Goal: Book appointment/travel/reservation

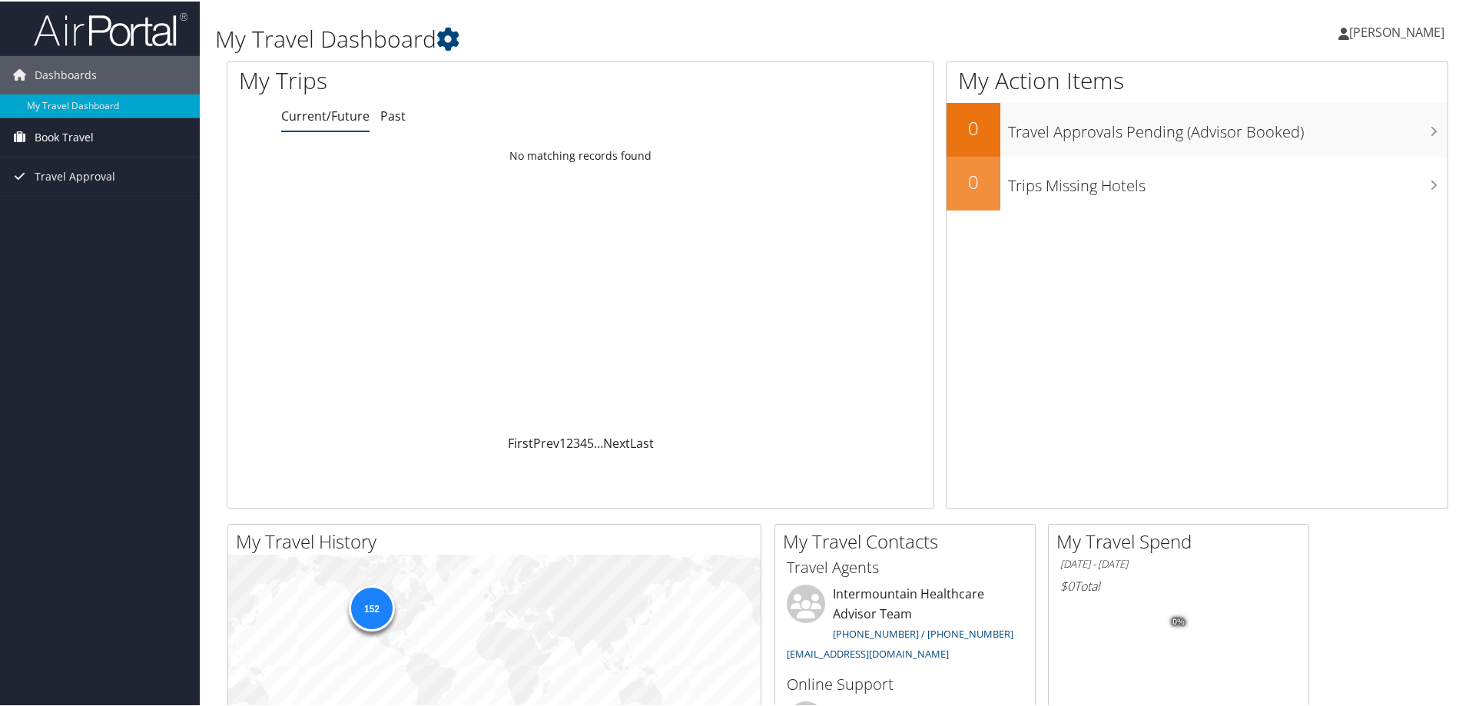
click at [48, 129] on span "Book Travel" at bounding box center [64, 136] width 59 height 38
click at [43, 186] on link "Book/Manage Online Trips" at bounding box center [100, 189] width 200 height 23
